Goal: Find contact information: Obtain details needed to contact an individual or organization

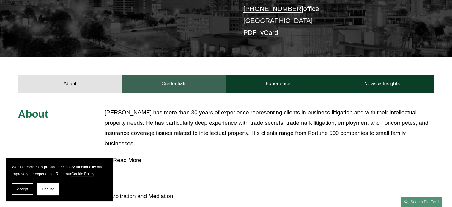
click at [167, 75] on link "Credentials" at bounding box center [174, 84] width 104 height 18
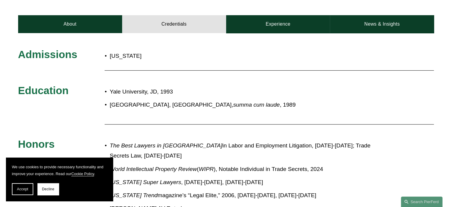
scroll to position [178, 0]
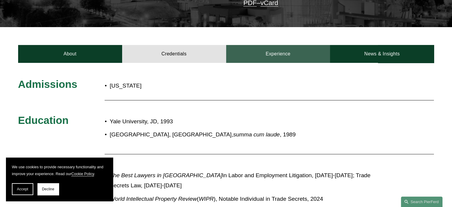
click at [280, 47] on link "Experience" at bounding box center [278, 54] width 104 height 18
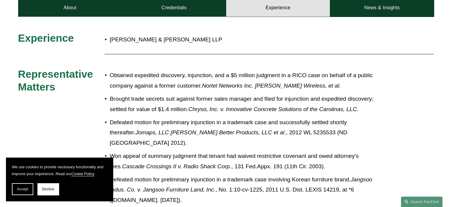
scroll to position [297, 0]
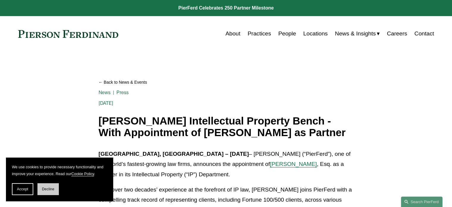
click at [49, 188] on span "Decline" at bounding box center [48, 189] width 12 height 4
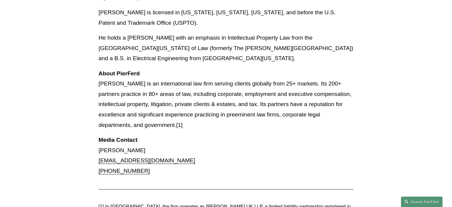
scroll to position [535, 0]
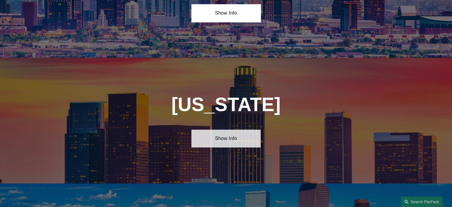
click at [222, 142] on link "Show Info" at bounding box center [226, 138] width 69 height 18
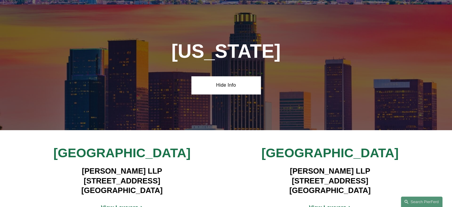
scroll to position [416, 0]
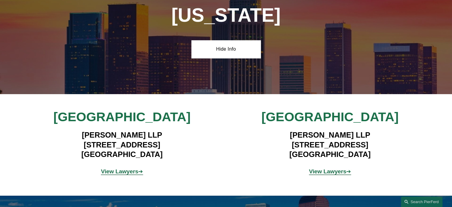
drag, startPoint x: 78, startPoint y: 132, endPoint x: 170, endPoint y: 151, distance: 93.3
click at [170, 151] on h4 "[PERSON_NAME] LLP [STREET_ADDRESS]" at bounding box center [121, 144] width 173 height 29
copy h4 "[PERSON_NAME] LLP [STREET_ADDRESS]"
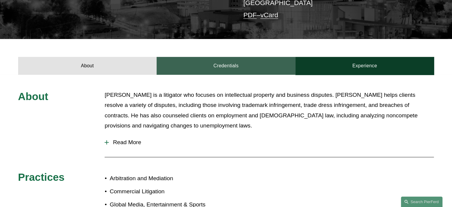
click at [188, 64] on link "Credentials" at bounding box center [226, 66] width 139 height 18
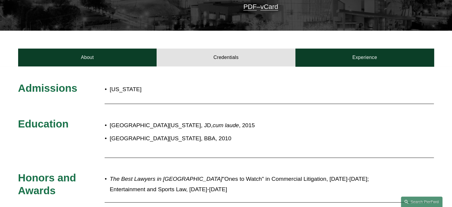
scroll to position [149, 0]
